Goal: Task Accomplishment & Management: Manage account settings

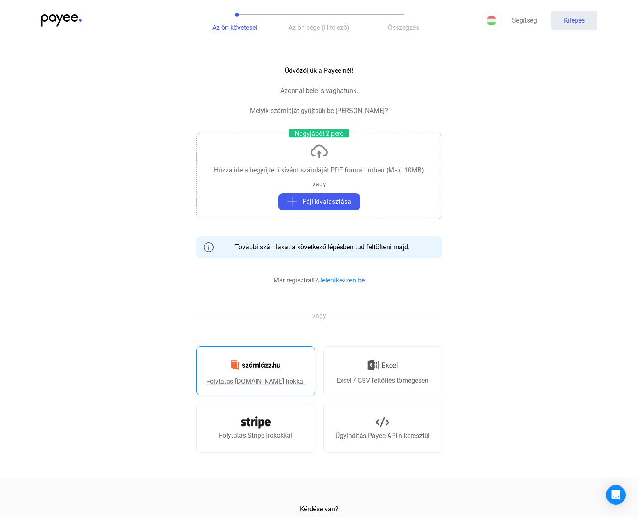
click at [270, 383] on font "Folytatás [DOMAIN_NAME] fiókkal" at bounding box center [255, 382] width 99 height 8
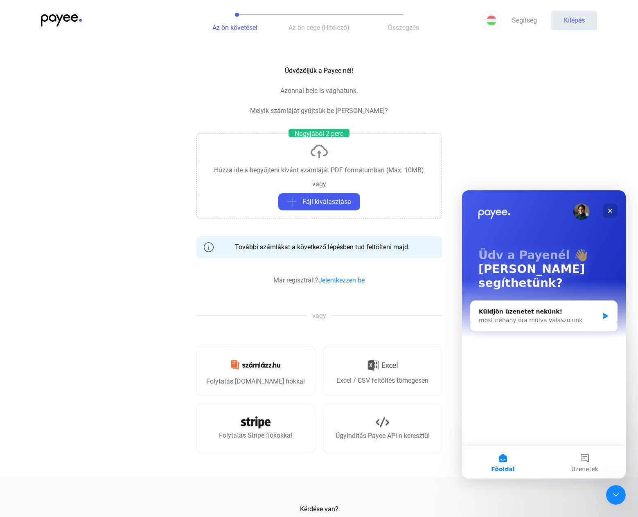
click at [614, 209] on div "Bezárás" at bounding box center [610, 211] width 15 height 15
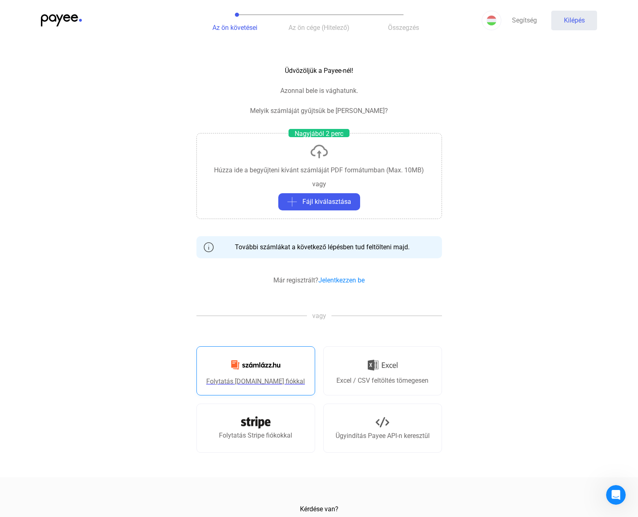
click at [281, 379] on font "Folytatás Számlázz.hu fiókkal" at bounding box center [255, 382] width 99 height 8
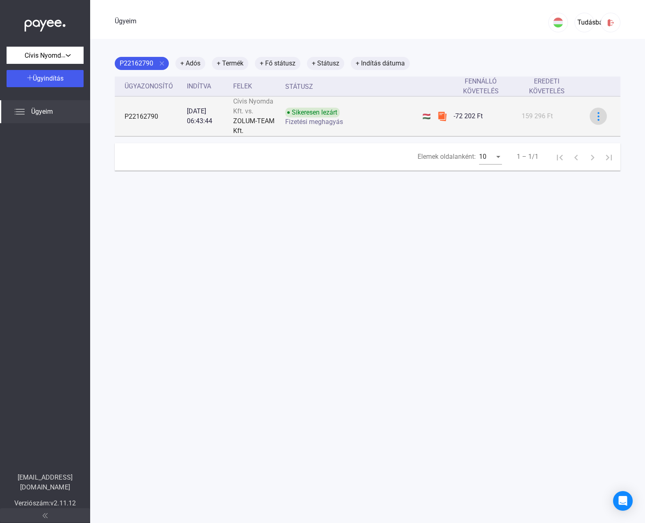
click at [594, 117] on img at bounding box center [598, 116] width 9 height 9
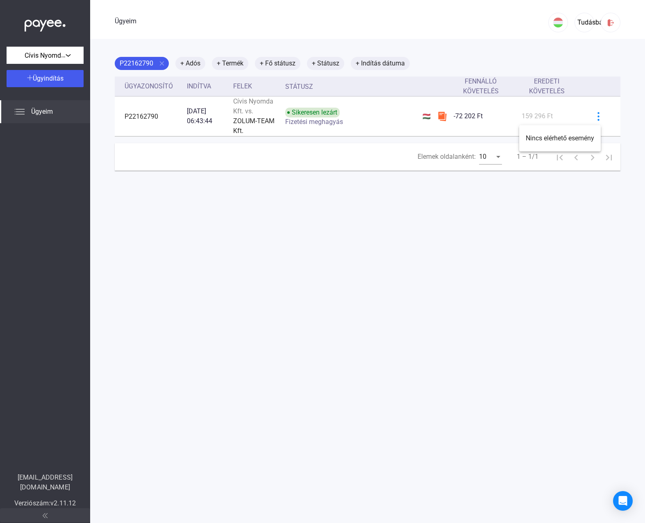
click at [336, 199] on div at bounding box center [322, 261] width 645 height 523
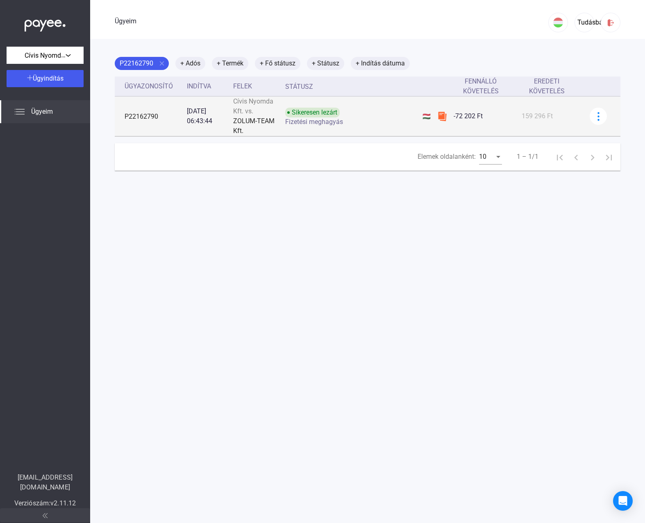
click at [356, 115] on div "Sikeresen lezárt Fizetési meghagyás" at bounding box center [350, 117] width 131 height 18
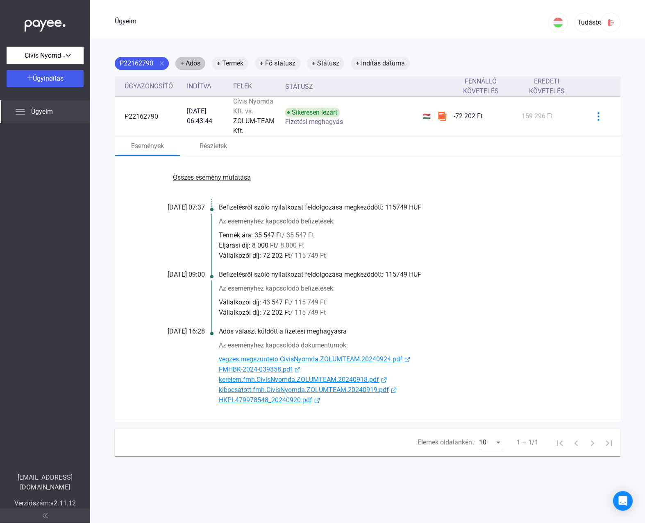
click at [196, 62] on font "+ Adós" at bounding box center [190, 63] width 20 height 8
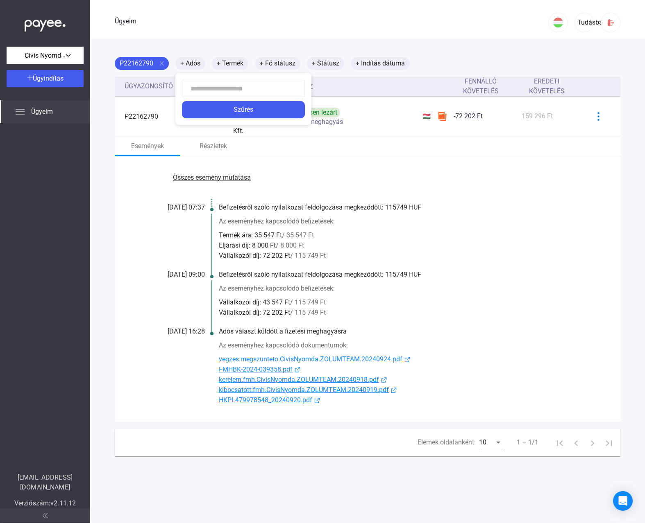
click at [225, 45] on div at bounding box center [322, 261] width 645 height 523
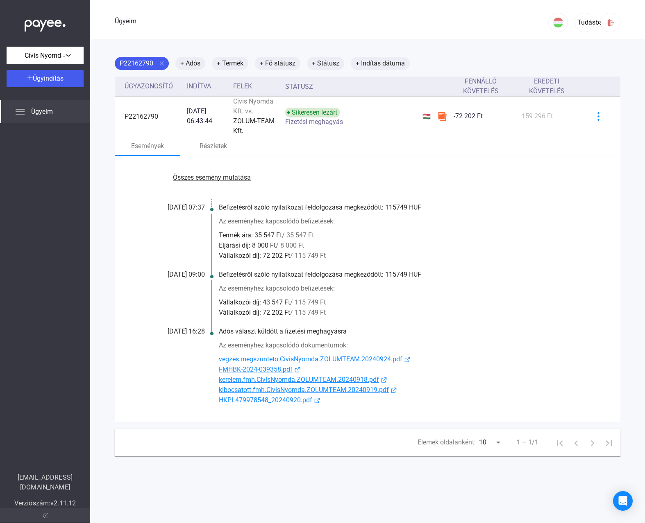
click at [53, 110] on div "Ügyeim" at bounding box center [45, 111] width 90 height 23
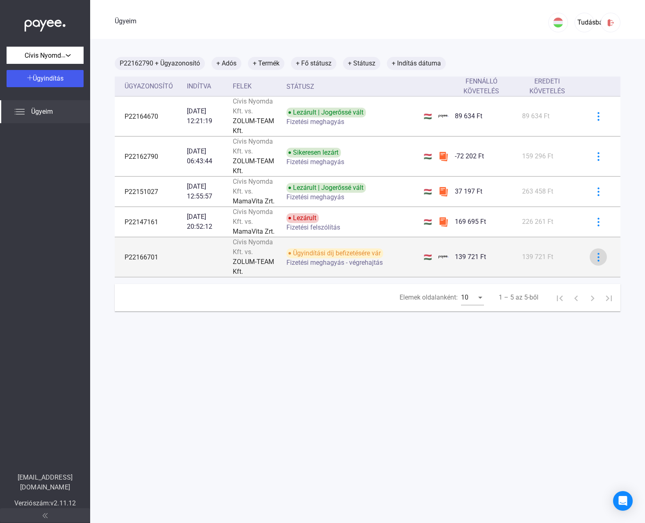
click at [594, 260] on img at bounding box center [598, 257] width 9 height 9
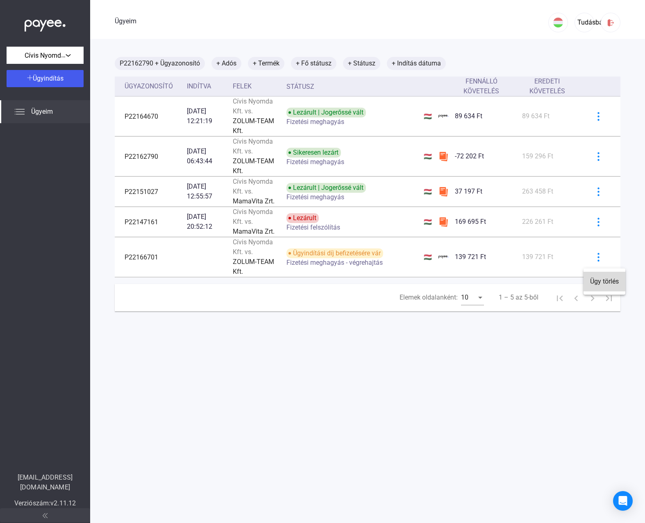
click at [606, 284] on font "Ügy törlés" at bounding box center [604, 282] width 29 height 8
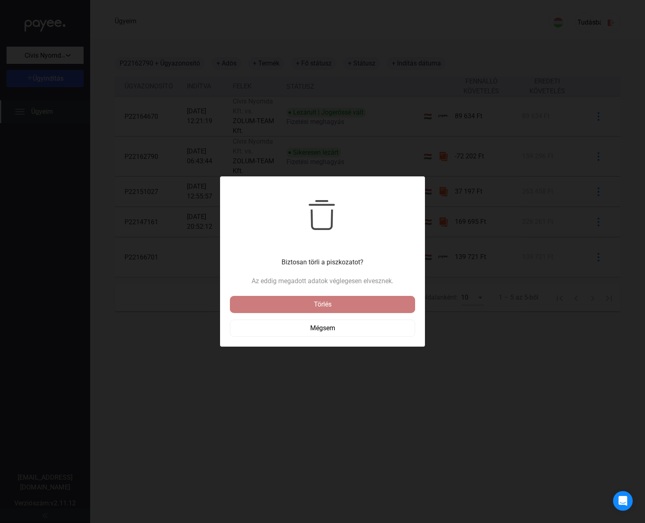
click at [363, 305] on div "Törlés" at bounding box center [322, 305] width 180 height 10
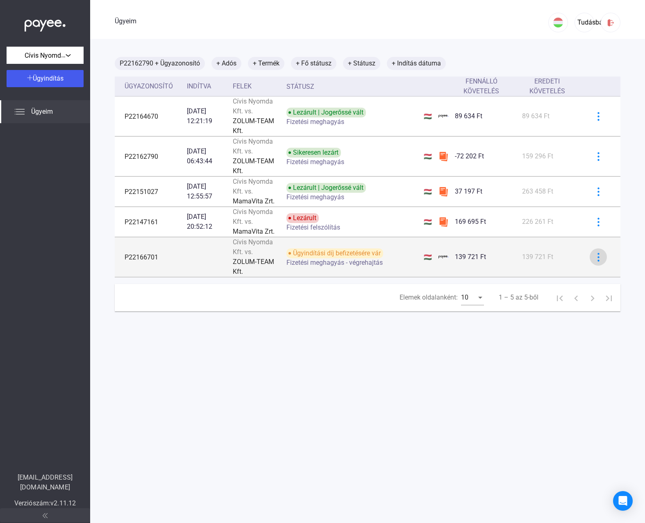
click at [594, 257] on img at bounding box center [598, 257] width 9 height 9
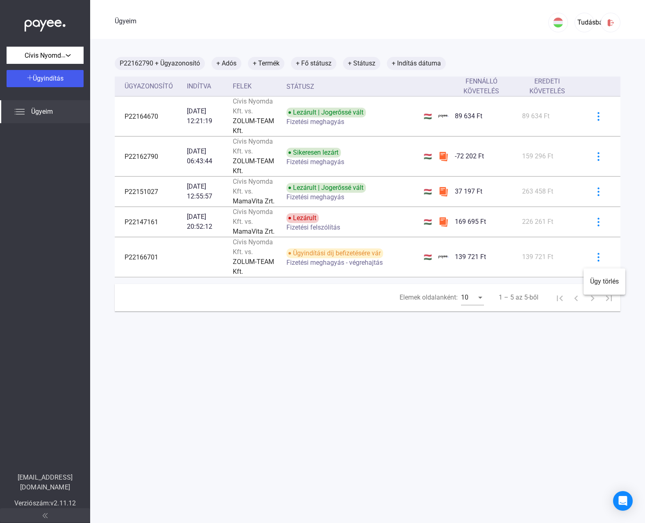
click at [585, 367] on div at bounding box center [322, 261] width 645 height 523
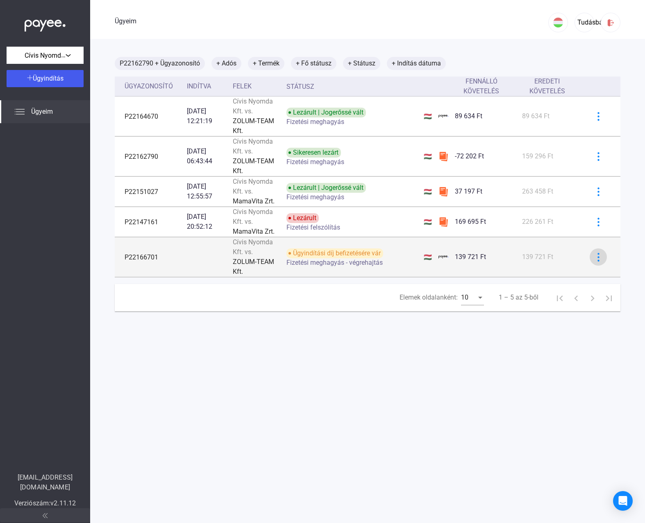
click at [594, 262] on img at bounding box center [598, 257] width 9 height 9
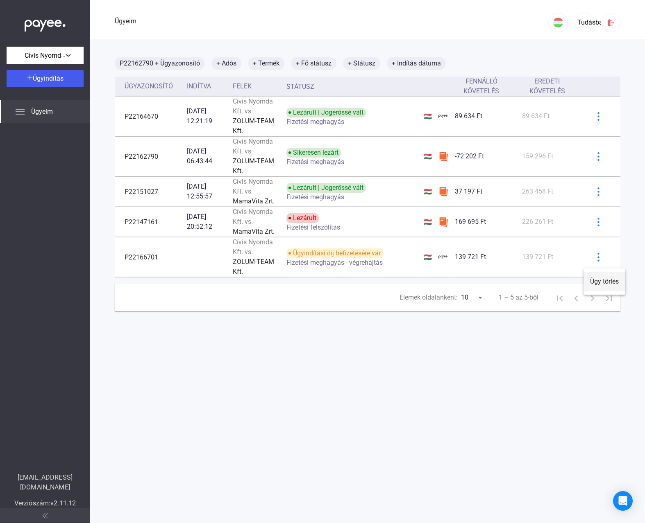
click at [609, 284] on font "Ügy törlés" at bounding box center [604, 282] width 29 height 8
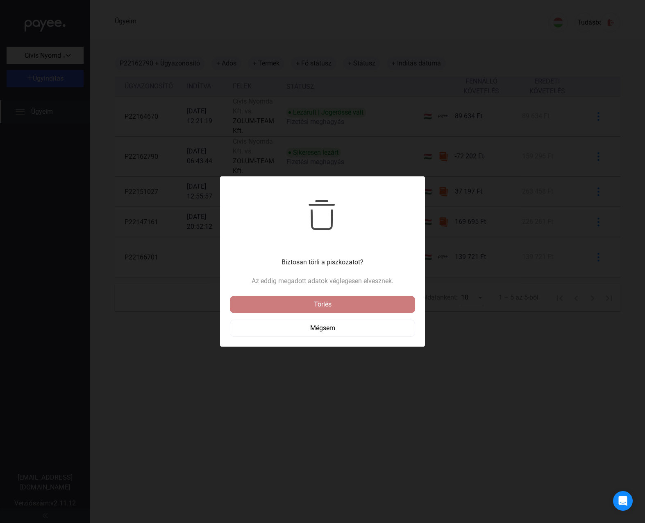
click at [335, 303] on div "Törlés" at bounding box center [322, 305] width 180 height 10
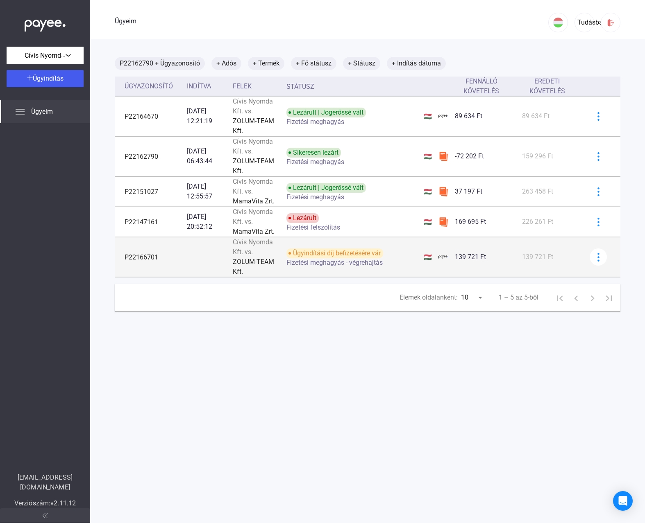
click at [134, 261] on font "P22166701" at bounding box center [141, 257] width 34 height 8
